Goal: Information Seeking & Learning: Learn about a topic

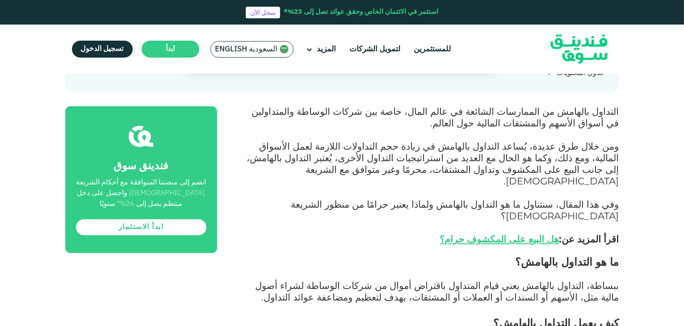
scroll to position [404, 0]
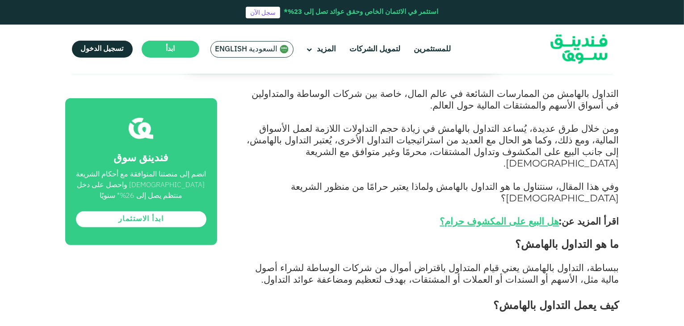
click at [283, 263] on p "ببساطة، التداول بالهامش يعني قيام المتداول باقتراض أموال من شركات الوساطة لشراء…" at bounding box center [428, 280] width 382 height 35
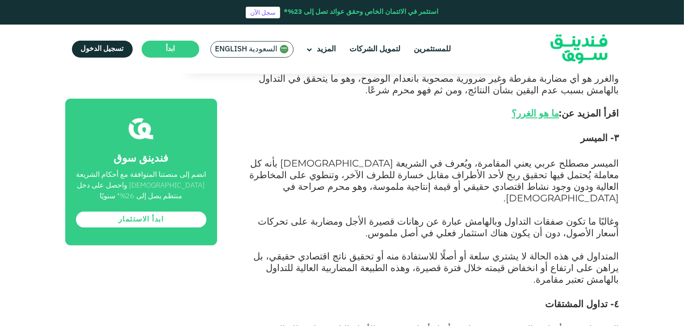
scroll to position [1108, 0]
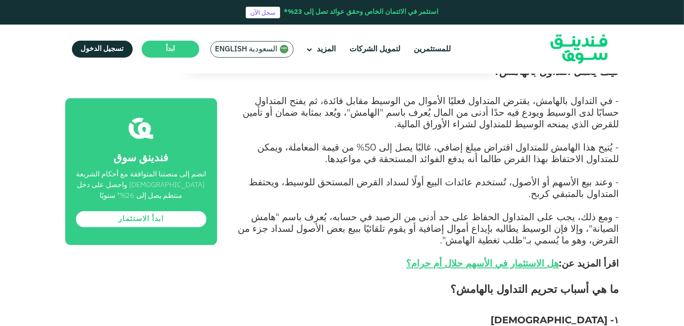
scroll to position [638, 0]
click at [483, 315] on h3 "١- [DEMOGRAPHIC_DATA]" at bounding box center [428, 321] width 382 height 13
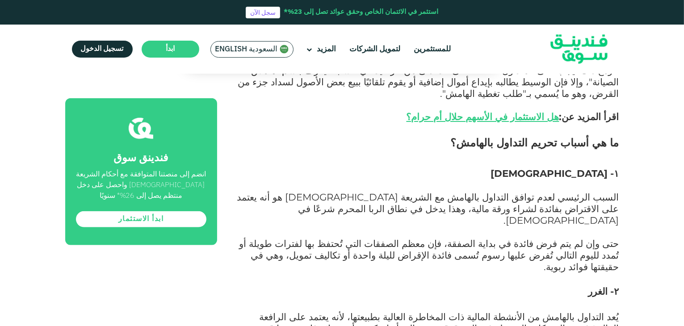
scroll to position [790, 0]
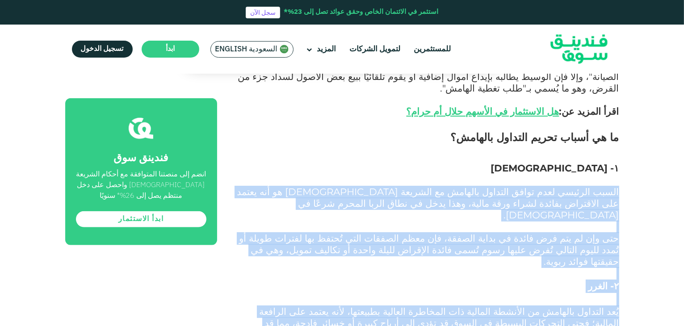
drag, startPoint x: 505, startPoint y: 250, endPoint x: 623, endPoint y: 86, distance: 202.0
click at [623, 86] on div "الصفحة الرئيسية المدونة الامتثال للشريعة [DATE] ١" at bounding box center [342, 324] width 684 height 2068
copy div "lorem ipsumdo sita conse adipisc elitsed do eiusmod temporinc ut lab etdol mag …"
